Goal: Information Seeking & Learning: Learn about a topic

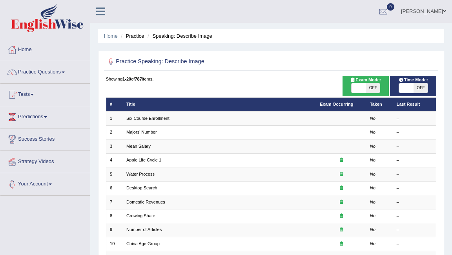
click at [320, 20] on ul "[PERSON_NAME] Toggle navigation Username: Sjemeli Access Type: Online Subscript…" at bounding box center [325, 11] width 253 height 22
click at [50, 71] on link "Practice Questions" at bounding box center [45, 71] width 90 height 20
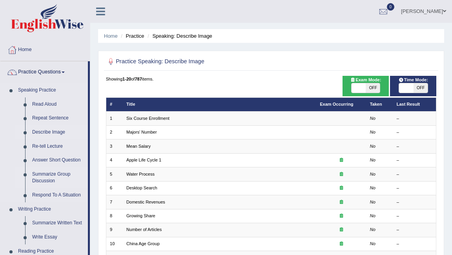
click at [51, 176] on link "Summarize Group Discussion" at bounding box center [58, 177] width 59 height 21
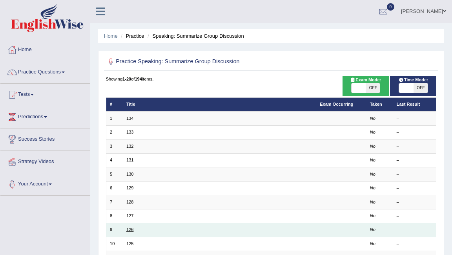
click at [129, 228] on link "126" at bounding box center [129, 229] width 7 height 5
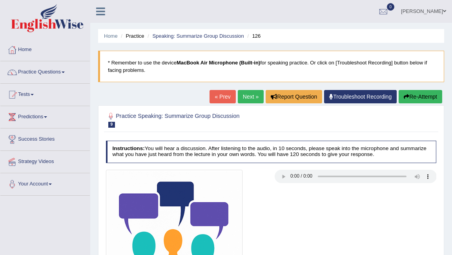
click at [410, 129] on div at bounding box center [271, 120] width 331 height 20
click at [251, 187] on div at bounding box center [186, 238] width 169 height 137
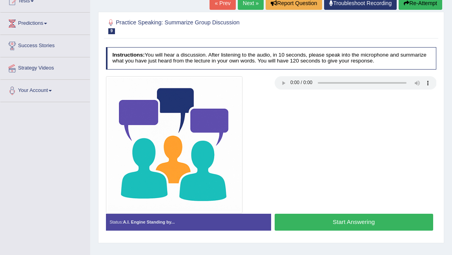
scroll to position [101, 0]
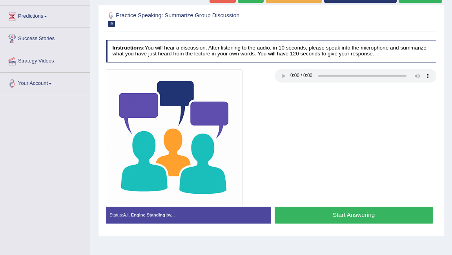
click at [350, 214] on button "Start Answering" at bounding box center [354, 215] width 159 height 17
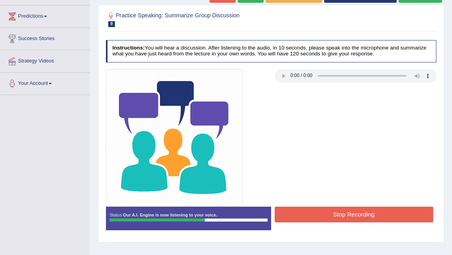
click at [350, 214] on button "Stop Recording" at bounding box center [354, 214] width 159 height 15
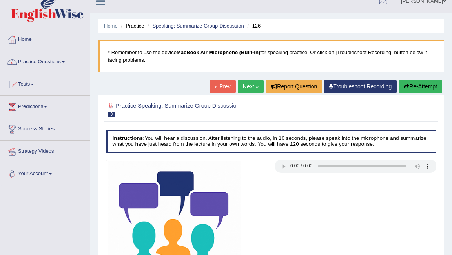
scroll to position [9, 0]
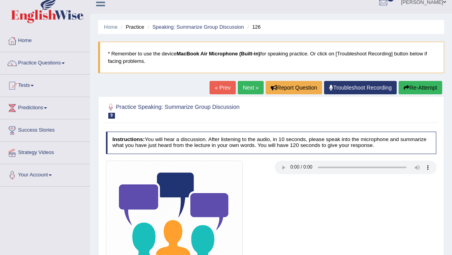
drag, startPoint x: 355, startPoint y: 195, endPoint x: 249, endPoint y: 86, distance: 151.6
click at [249, 86] on link "Next »" at bounding box center [251, 87] width 26 height 13
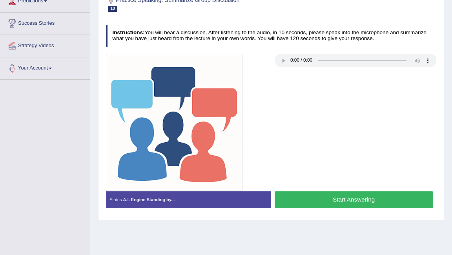
scroll to position [119, 0]
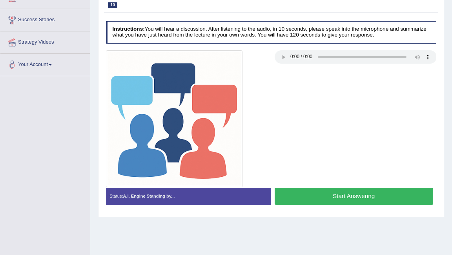
click at [316, 198] on button "Start Answering" at bounding box center [354, 196] width 159 height 17
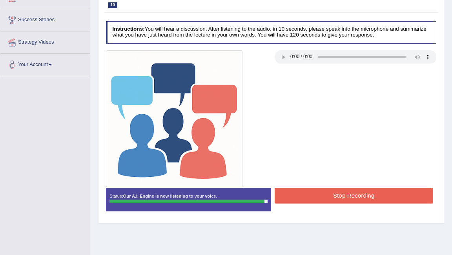
click at [317, 198] on button "Stop Recording" at bounding box center [354, 195] width 159 height 15
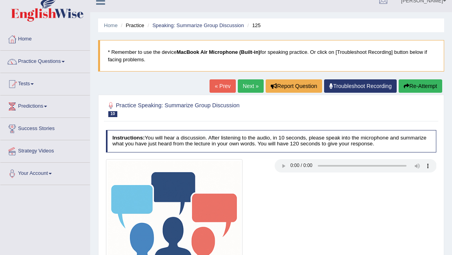
scroll to position [0, 0]
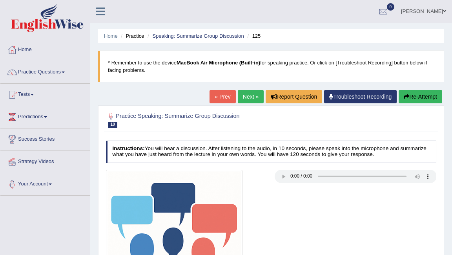
click at [67, 73] on link "Practice Questions" at bounding box center [45, 71] width 90 height 20
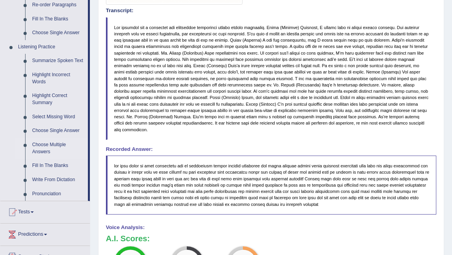
scroll to position [303, 0]
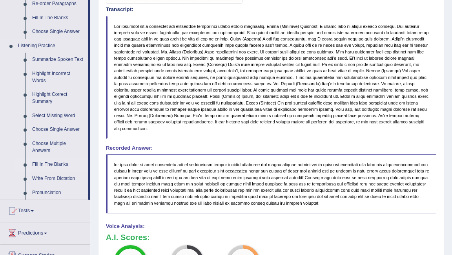
click at [39, 171] on link "Fill In The Blanks" at bounding box center [58, 164] width 59 height 14
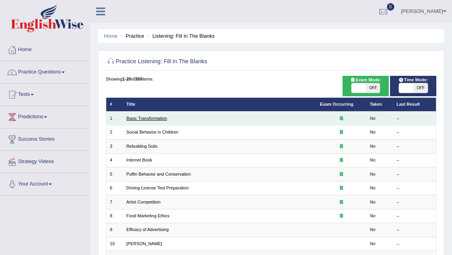
click at [158, 119] on link "Basic Transformation" at bounding box center [146, 118] width 41 height 5
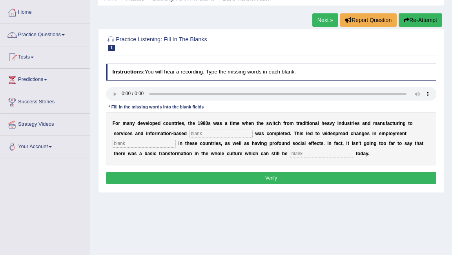
scroll to position [41, 0]
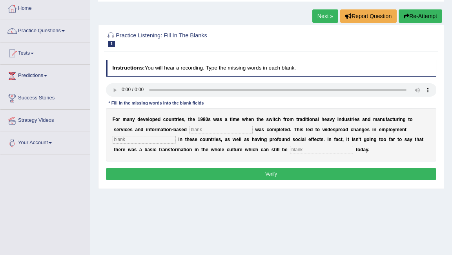
click at [194, 130] on input "text" at bounding box center [221, 130] width 63 height 8
type input "enterprises"
click at [145, 145] on div "F o r m a n y d e v e l o p e d c o u n t r i e s , t h e 1 9 8 0 s w a s a t i…" at bounding box center [271, 134] width 331 height 53
click at [148, 141] on input "text" at bounding box center [144, 140] width 63 height 8
type input "patterns"
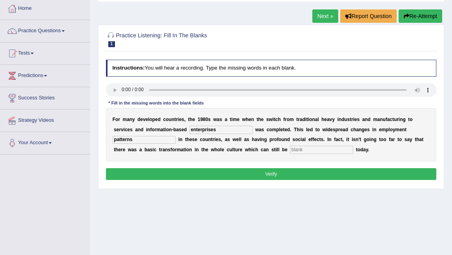
click at [296, 150] on input "text" at bounding box center [321, 150] width 63 height 8
type input "observed"
click at [271, 172] on button "Verify" at bounding box center [271, 173] width 331 height 11
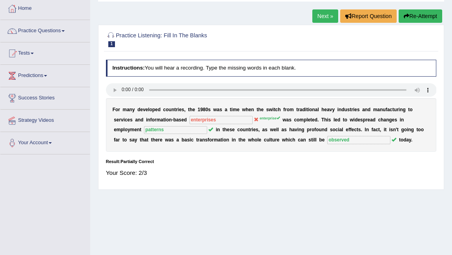
click at [321, 16] on link "Next »" at bounding box center [326, 15] width 26 height 13
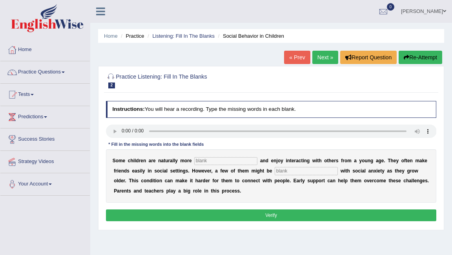
click at [208, 162] on input "text" at bounding box center [225, 161] width 63 height 8
type input "sociable"
click at [291, 173] on input "text" at bounding box center [306, 171] width 63 height 8
type input "diagnoised"
click at [305, 212] on button "Verify" at bounding box center [271, 214] width 331 height 11
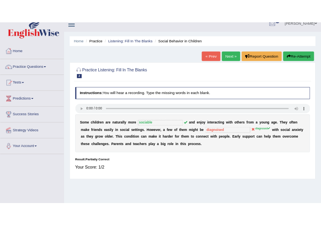
scroll to position [24, 0]
